Goal: Understand process/instructions

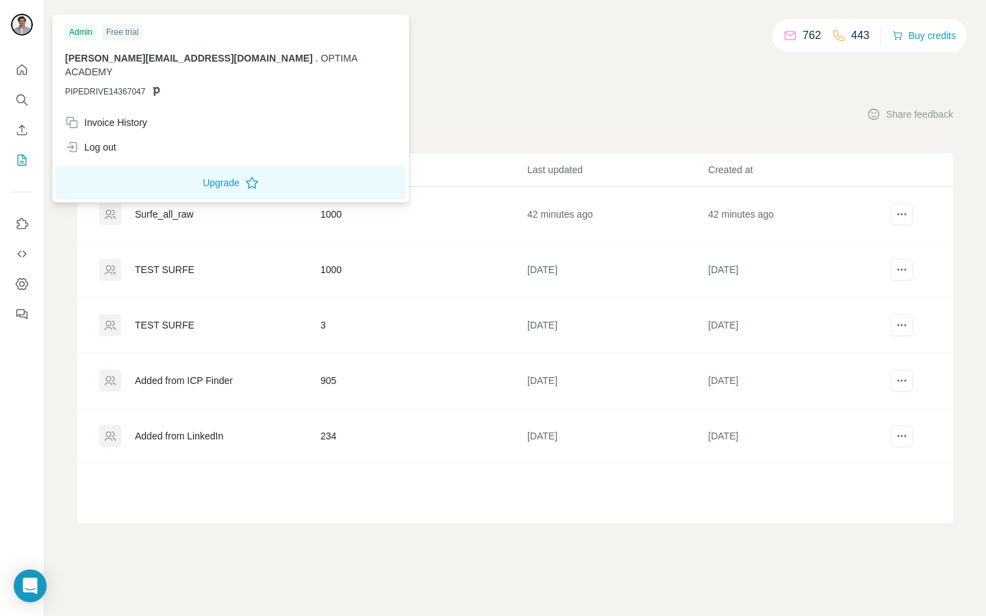
click at [22, 27] on img at bounding box center [22, 25] width 22 height 22
click at [15, 68] on icon "Quick start" at bounding box center [22, 70] width 14 height 14
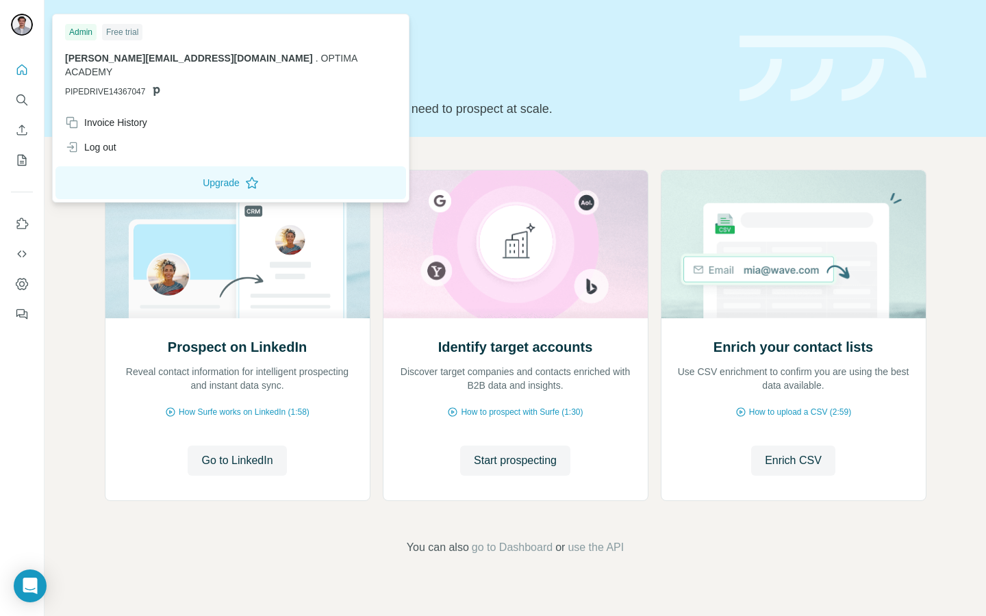
click at [25, 27] on img at bounding box center [22, 25] width 22 height 22
click at [106, 63] on span "[PERSON_NAME][EMAIL_ADDRESS][DOMAIN_NAME]" at bounding box center [189, 58] width 248 height 11
click at [23, 169] on button "My lists" at bounding box center [22, 160] width 22 height 25
